Goal: Check status: Check status

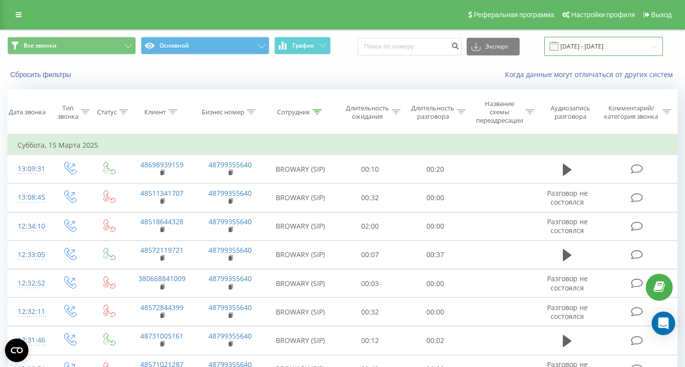
click at [561, 52] on input "[DATE] - [DATE]" at bounding box center [603, 46] width 119 height 19
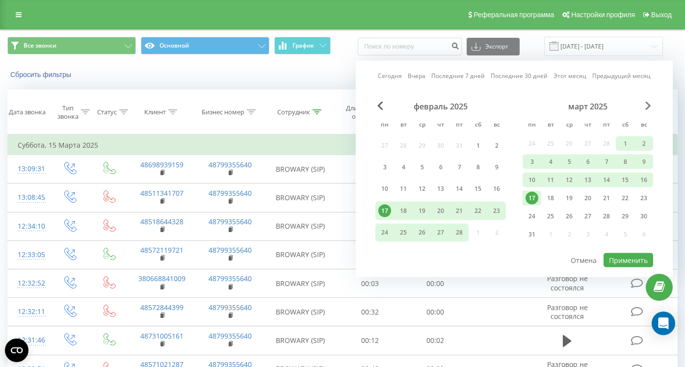
click at [650, 108] on span "Next Month" at bounding box center [649, 106] width 6 height 9
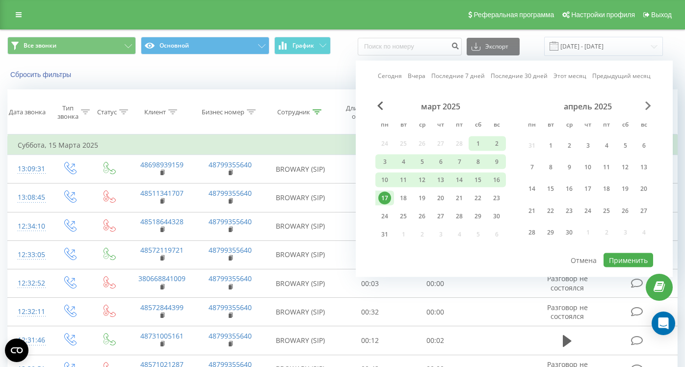
click at [650, 108] on span "Next Month" at bounding box center [649, 106] width 6 height 9
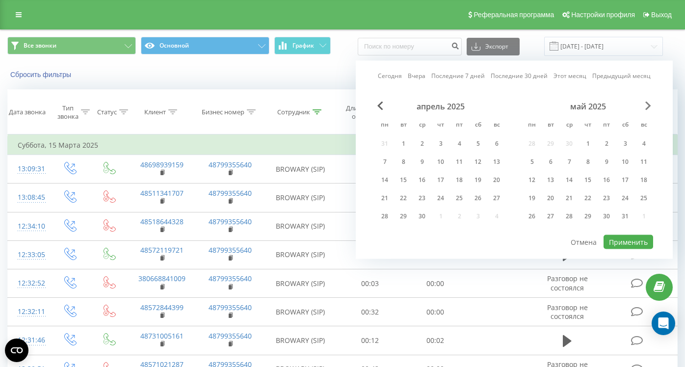
click at [650, 108] on span "Next Month" at bounding box center [649, 106] width 6 height 9
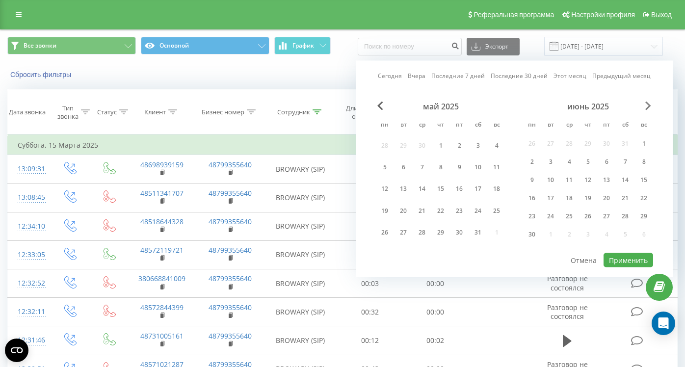
click at [650, 108] on span "Next Month" at bounding box center [649, 106] width 6 height 9
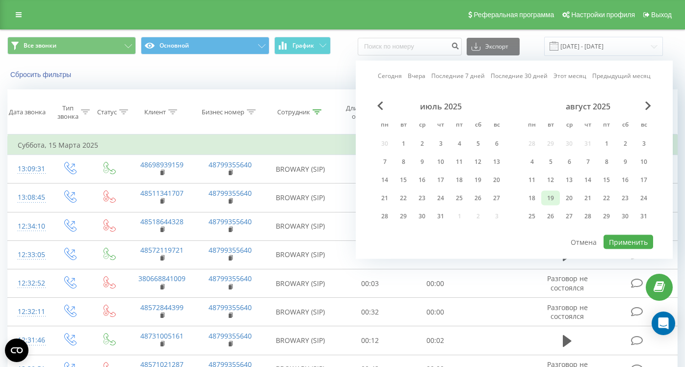
click at [550, 201] on div "19" at bounding box center [550, 198] width 13 height 13
click at [623, 243] on button "Применить" at bounding box center [629, 242] width 50 height 14
type input "[DATE] - [DATE]"
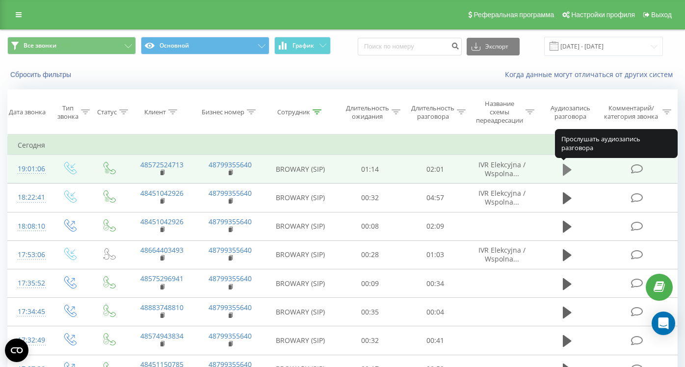
click at [567, 172] on icon at bounding box center [567, 170] width 9 height 12
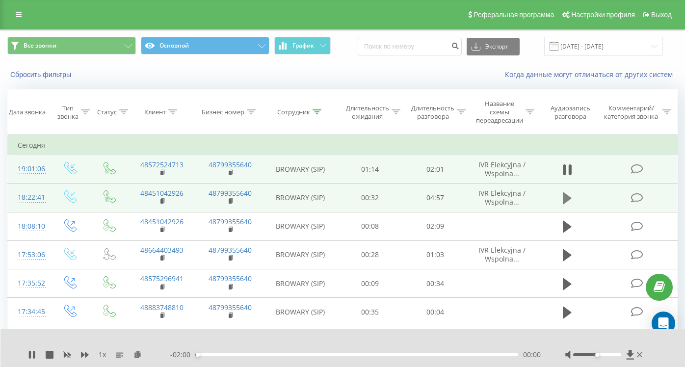
click at [571, 195] on icon at bounding box center [567, 198] width 9 height 14
drag, startPoint x: 600, startPoint y: 354, endPoint x: 613, endPoint y: 357, distance: 12.7
click at [613, 357] on div at bounding box center [606, 355] width 80 height 10
drag, startPoint x: 614, startPoint y: 355, endPoint x: 621, endPoint y: 355, distance: 6.4
click at [621, 355] on div at bounding box center [597, 354] width 48 height 3
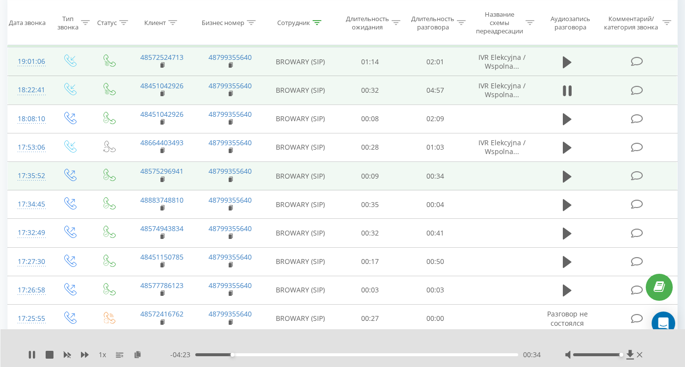
scroll to position [107, 0]
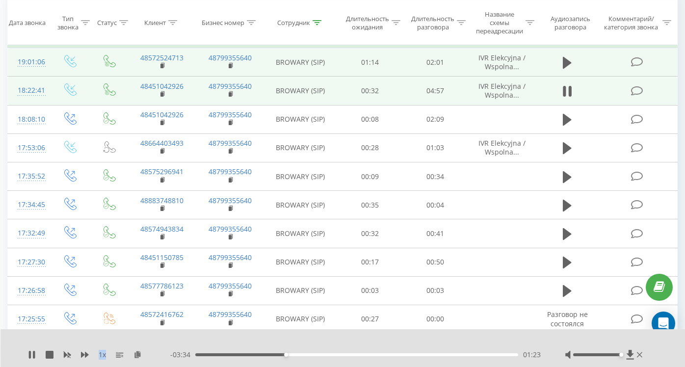
drag, startPoint x: 106, startPoint y: 355, endPoint x: 97, endPoint y: 355, distance: 8.8
click at [97, 356] on div "1 x" at bounding box center [99, 355] width 142 height 10
click at [95, 347] on div at bounding box center [337, 342] width 494 height 11
drag, startPoint x: 107, startPoint y: 356, endPoint x: 99, endPoint y: 357, distance: 8.0
click at [99, 357] on div "1 x" at bounding box center [99, 355] width 142 height 10
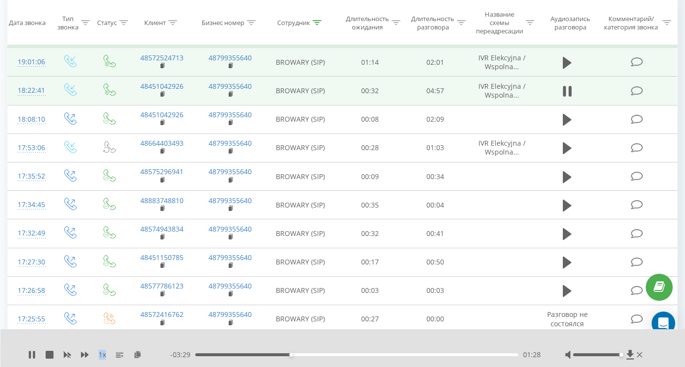
click at [101, 354] on span "1 x" at bounding box center [102, 355] width 7 height 10
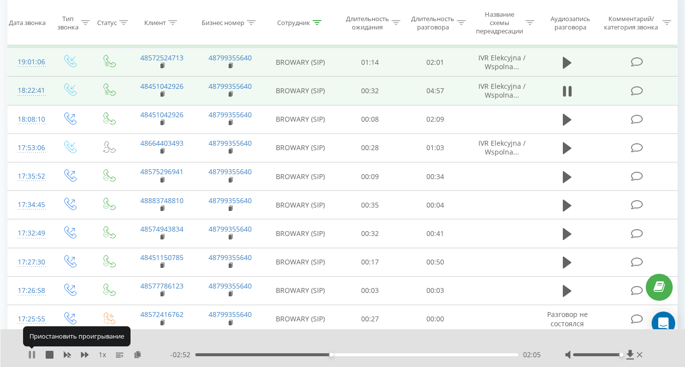
click at [32, 352] on icon at bounding box center [32, 355] width 8 height 8
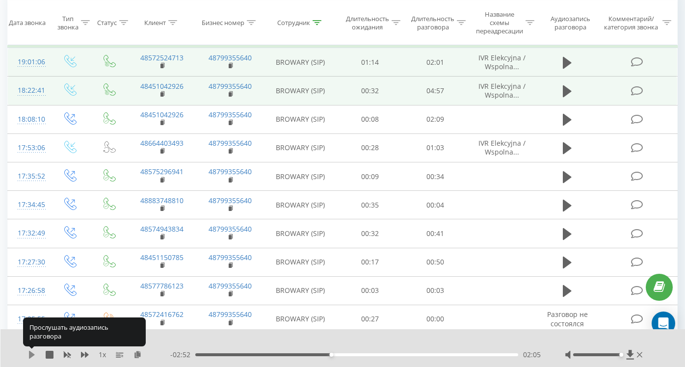
click at [34, 355] on icon at bounding box center [32, 355] width 8 height 8
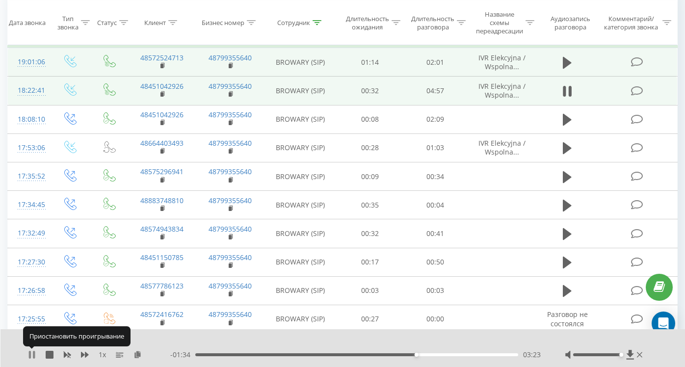
click at [32, 354] on icon at bounding box center [32, 355] width 8 height 8
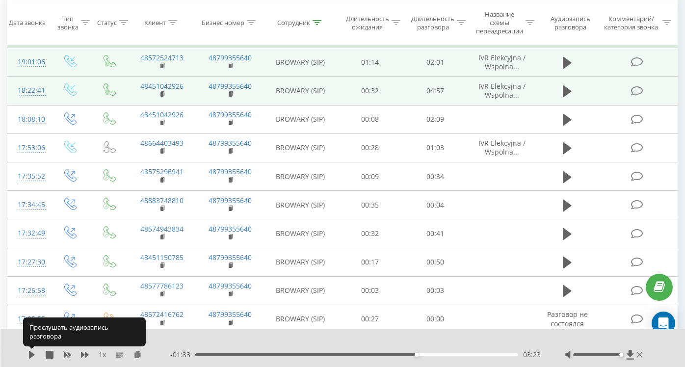
click at [32, 354] on icon at bounding box center [32, 355] width 6 height 8
